Goal: Task Accomplishment & Management: Manage account settings

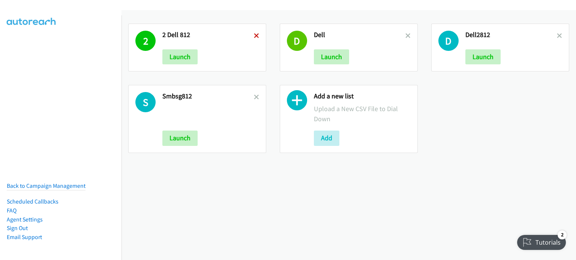
click at [255, 36] on icon at bounding box center [256, 36] width 5 height 5
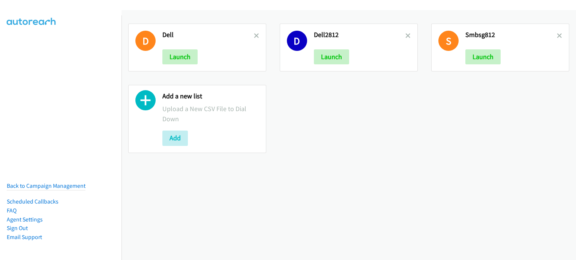
click at [255, 36] on icon at bounding box center [256, 36] width 5 height 5
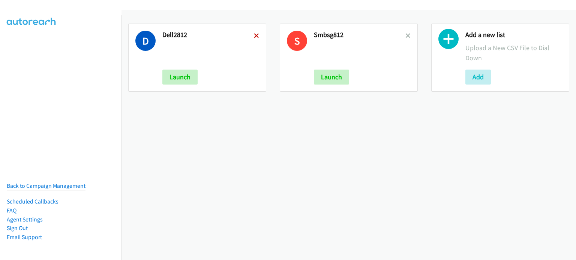
click at [255, 36] on icon at bounding box center [256, 36] width 5 height 5
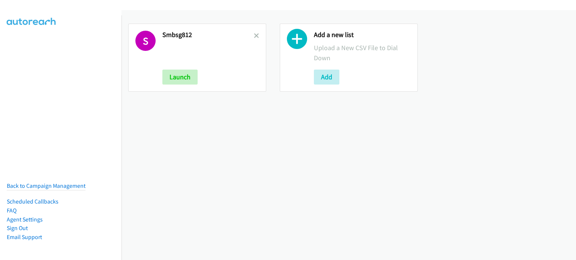
click at [255, 36] on icon at bounding box center [256, 36] width 5 height 5
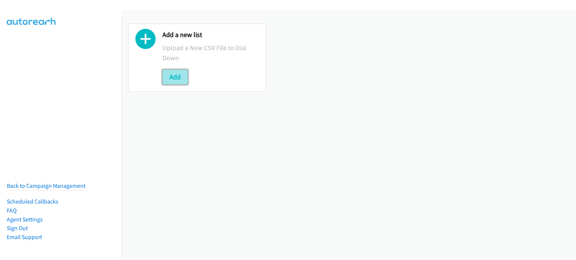
click at [181, 76] on button "Add" at bounding box center [174, 77] width 25 height 15
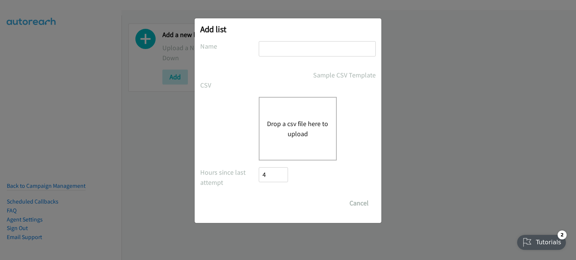
click at [294, 125] on button "Drop a csv file here to upload" at bounding box center [297, 129] width 61 height 20
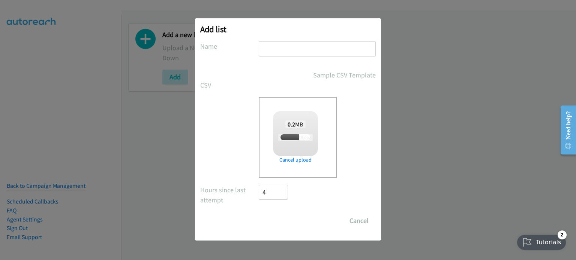
click at [290, 48] on input "text" at bounding box center [317, 48] width 117 height 15
type input "DEL"
checkbox input "true"
type input "DELL SG813"
click at [266, 215] on input "Save List" at bounding box center [278, 221] width 39 height 15
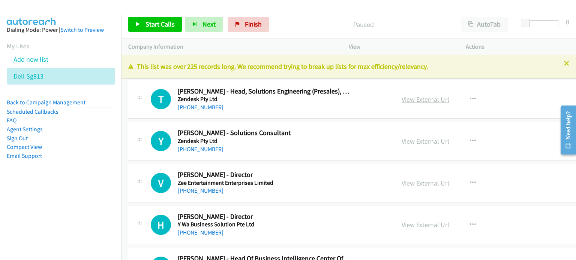
click at [401, 97] on link "View External Url" at bounding box center [425, 99] width 48 height 9
click at [401, 140] on link "View External Url" at bounding box center [425, 141] width 48 height 9
click at [401, 98] on link "View External Url" at bounding box center [425, 99] width 48 height 9
click at [401, 140] on link "View External Url" at bounding box center [425, 141] width 48 height 9
click at [401, 181] on link "View External Url" at bounding box center [425, 183] width 48 height 9
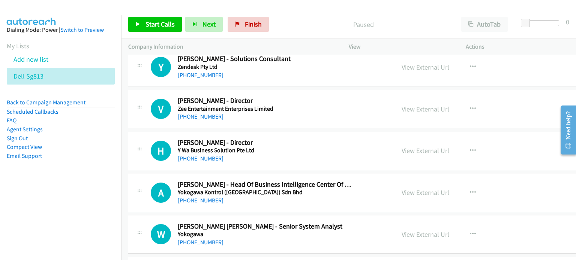
scroll to position [75, 0]
click at [310, 141] on h2 "[PERSON_NAME] - Director" at bounding box center [265, 142] width 175 height 9
click at [401, 152] on link "View External Url" at bounding box center [425, 150] width 48 height 9
click at [401, 191] on link "View External Url" at bounding box center [425, 192] width 48 height 9
click at [401, 234] on link "View External Url" at bounding box center [425, 234] width 48 height 9
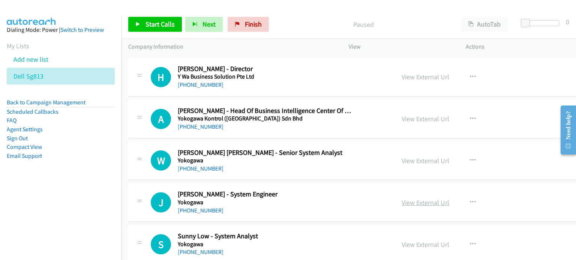
scroll to position [149, 0]
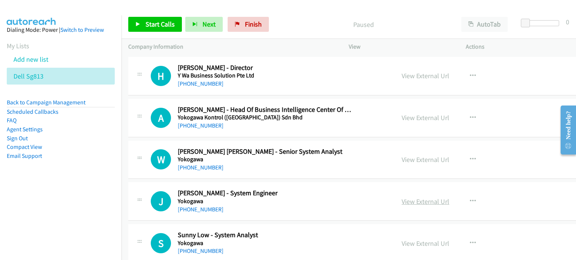
click at [401, 199] on link "View External Url" at bounding box center [425, 201] width 48 height 9
click at [401, 244] on link "View External Url" at bounding box center [425, 243] width 48 height 9
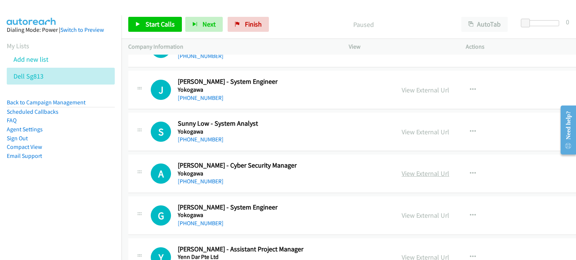
scroll to position [262, 0]
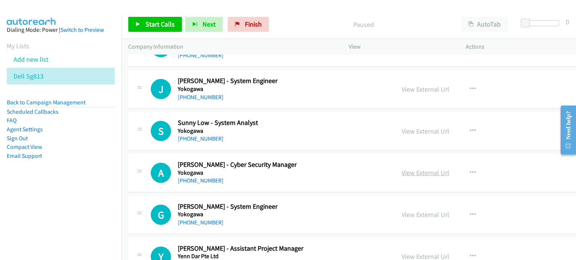
click at [401, 174] on link "View External Url" at bounding box center [425, 173] width 48 height 9
click at [401, 212] on link "View External Url" at bounding box center [425, 215] width 48 height 9
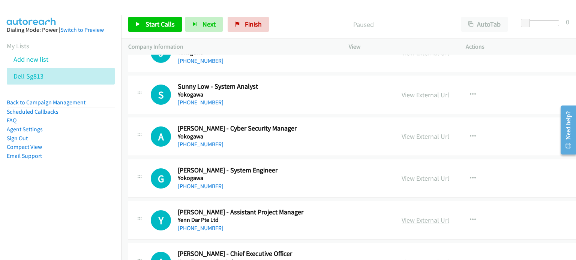
scroll to position [298, 0]
click at [401, 223] on link "View External Url" at bounding box center [425, 220] width 48 height 9
